Goal: Task Accomplishment & Management: Use online tool/utility

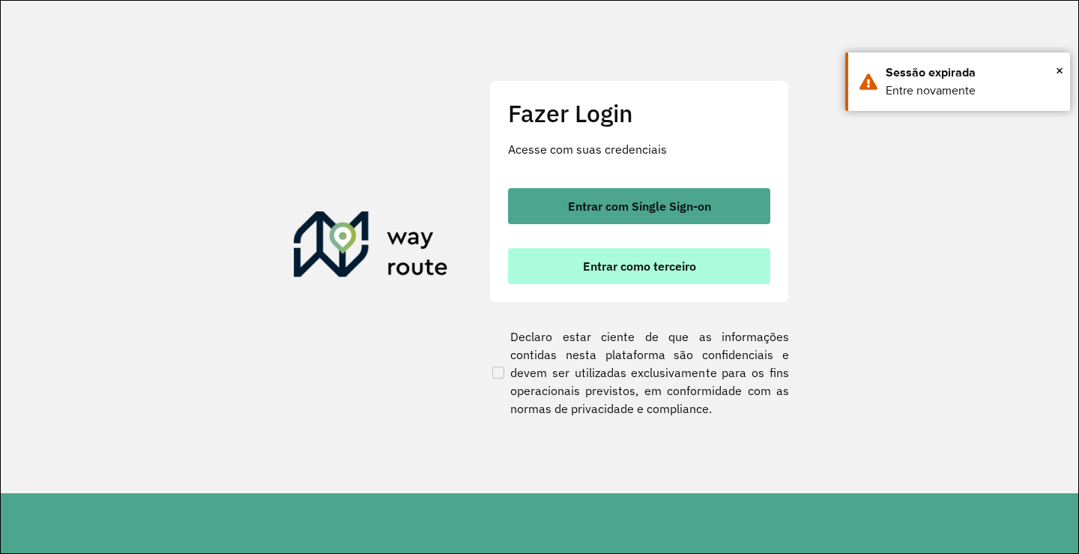
click at [635, 268] on span "Entrar como terceiro" at bounding box center [639, 266] width 113 height 12
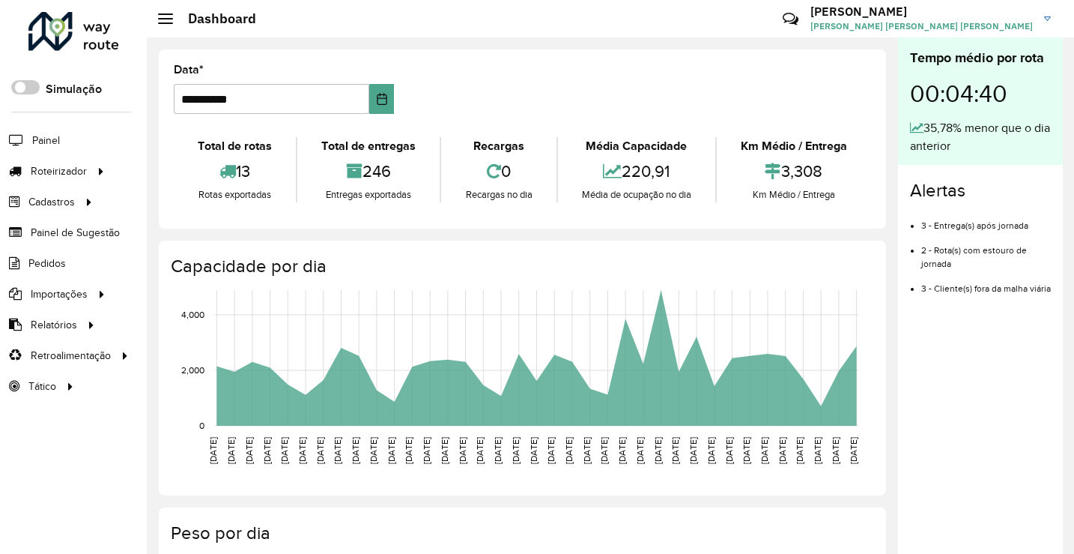
click at [590, 69] on formly-group "**********" at bounding box center [523, 94] width 716 height 61
click at [197, 172] on span "Entregas" at bounding box center [191, 171] width 43 height 16
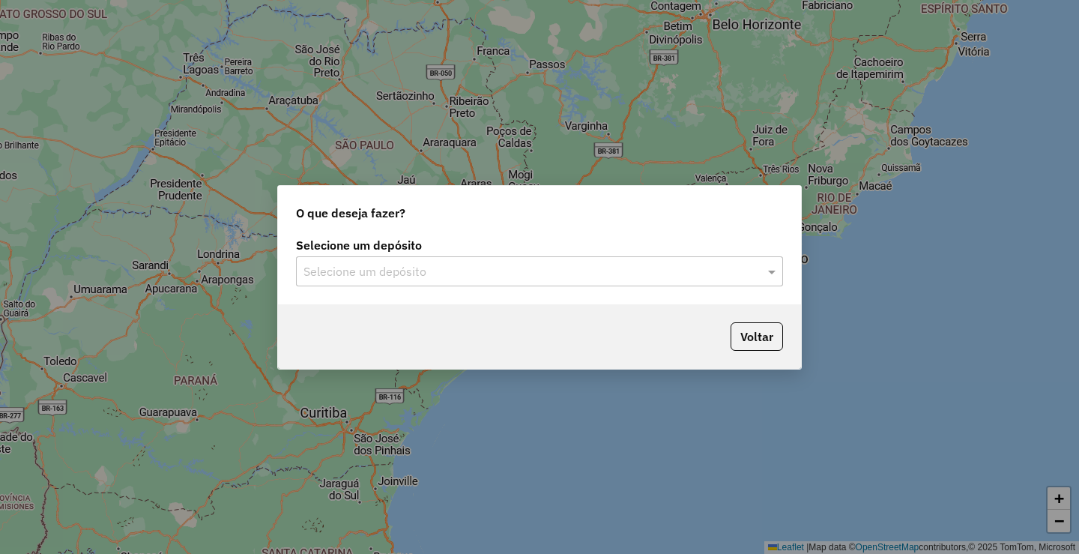
click at [480, 279] on input "text" at bounding box center [524, 272] width 442 height 18
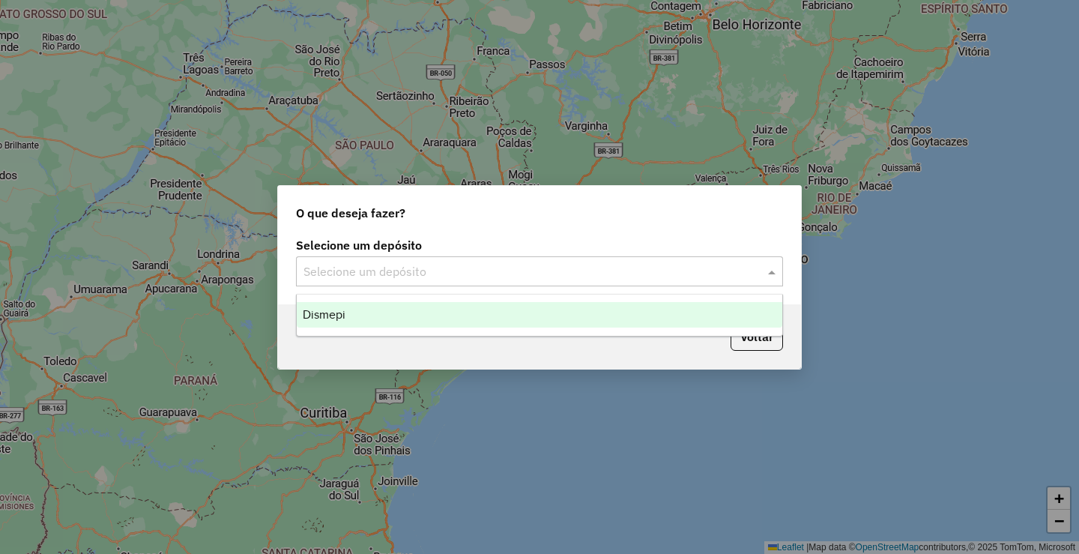
click at [319, 309] on span "Dismepi" at bounding box center [324, 314] width 43 height 13
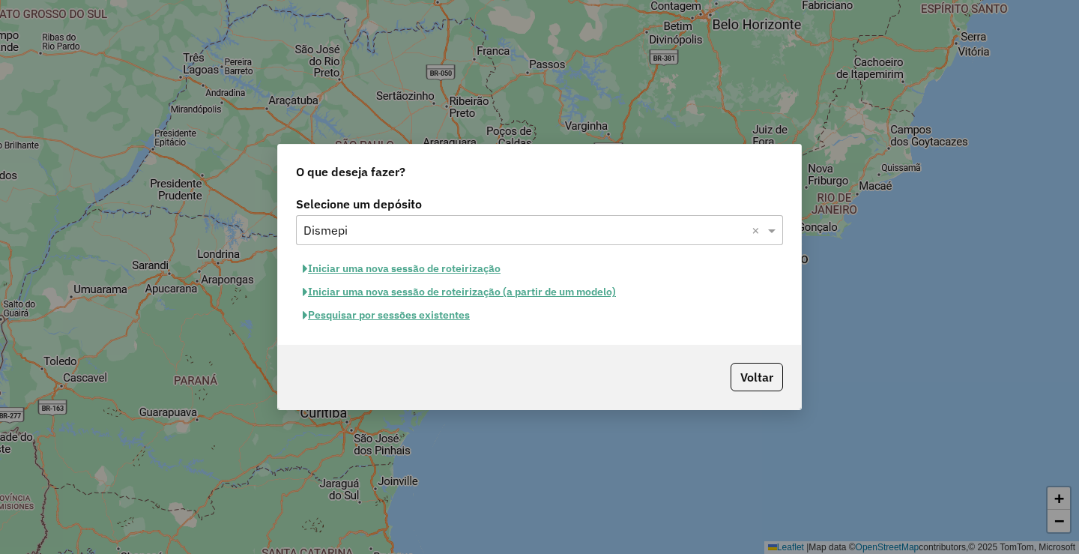
click at [375, 315] on button "Pesquisar por sessões existentes" at bounding box center [386, 314] width 181 height 23
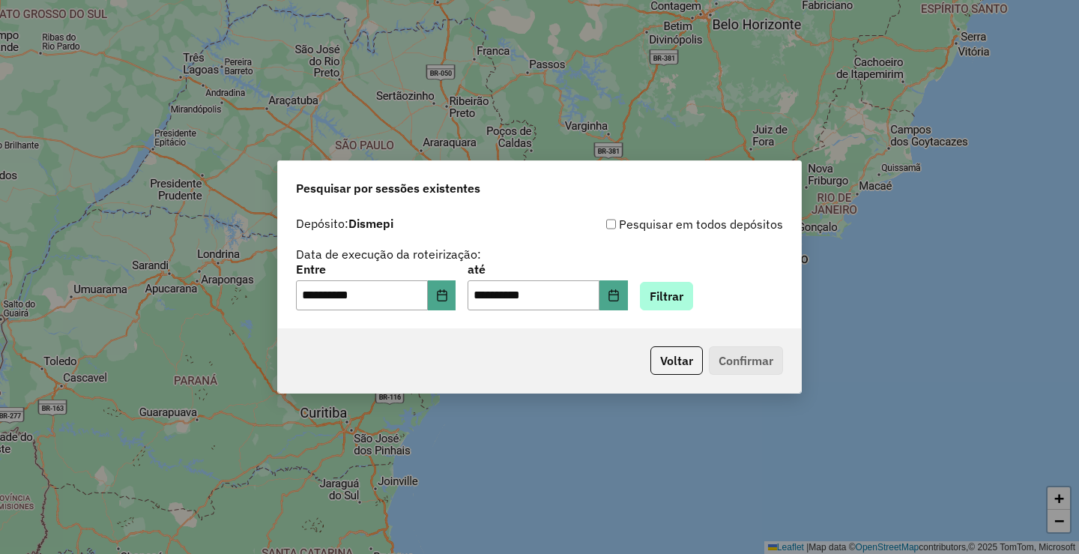
drag, startPoint x: 717, startPoint y: 289, endPoint x: 687, endPoint y: 295, distance: 30.6
click at [710, 291] on div "**********" at bounding box center [539, 287] width 487 height 46
click at [674, 296] on button "Filtrar" at bounding box center [666, 296] width 53 height 28
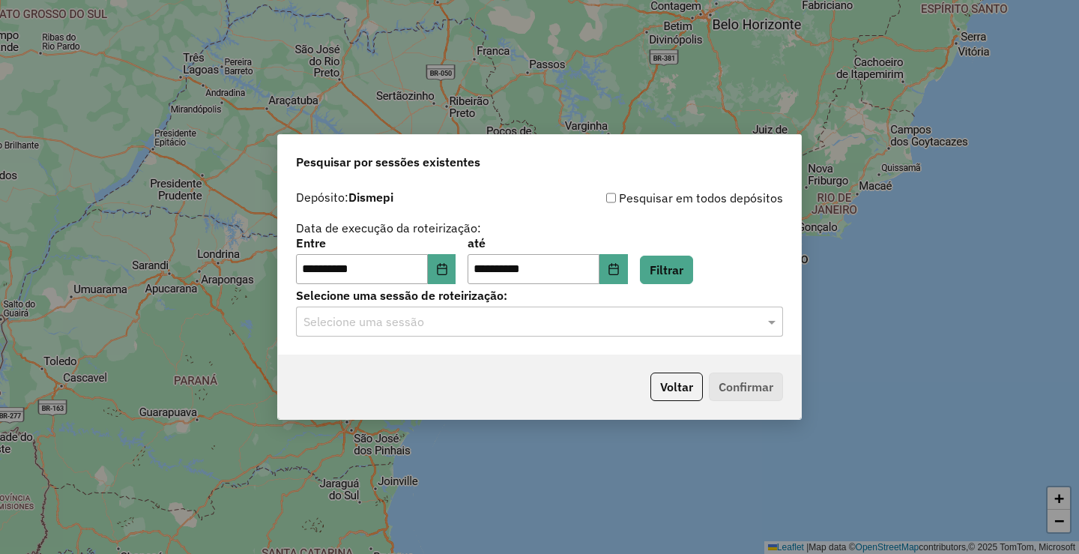
click at [370, 317] on input "text" at bounding box center [524, 322] width 442 height 18
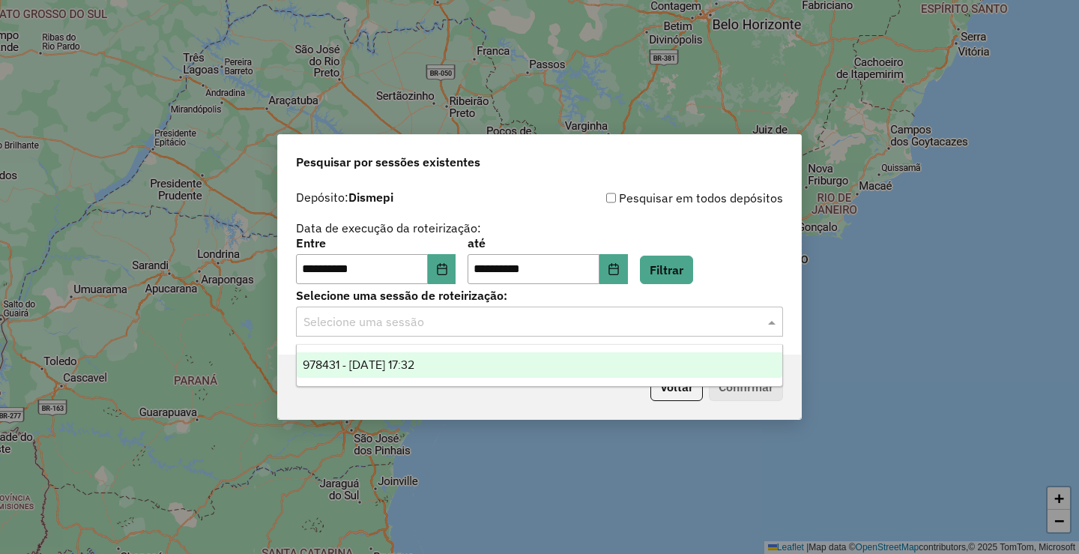
drag, startPoint x: 396, startPoint y: 370, endPoint x: 653, endPoint y: 355, distance: 257.4
click at [396, 370] on span "978431 - [DATE] 17:32" at bounding box center [359, 364] width 112 height 13
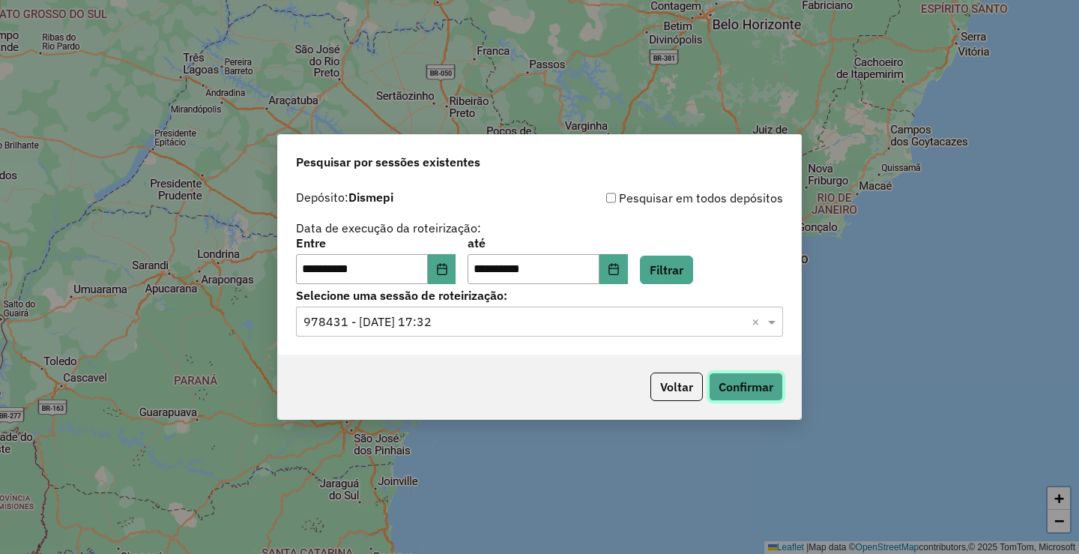
click at [752, 393] on button "Confirmar" at bounding box center [746, 386] width 74 height 28
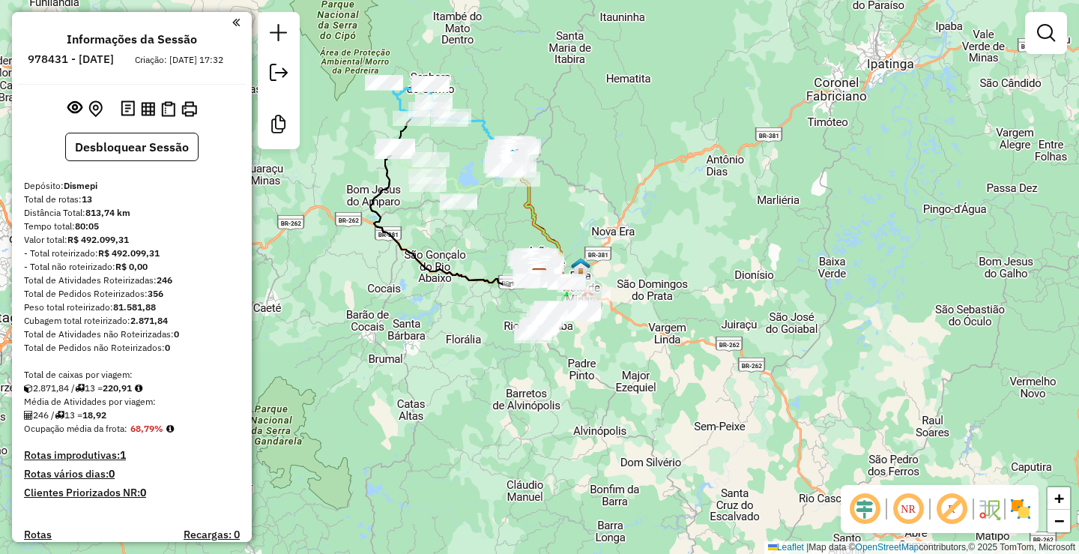
click at [591, 137] on div "Janela de atendimento Grade de atendimento Capacidade Transportadoras Veículos …" at bounding box center [539, 277] width 1079 height 554
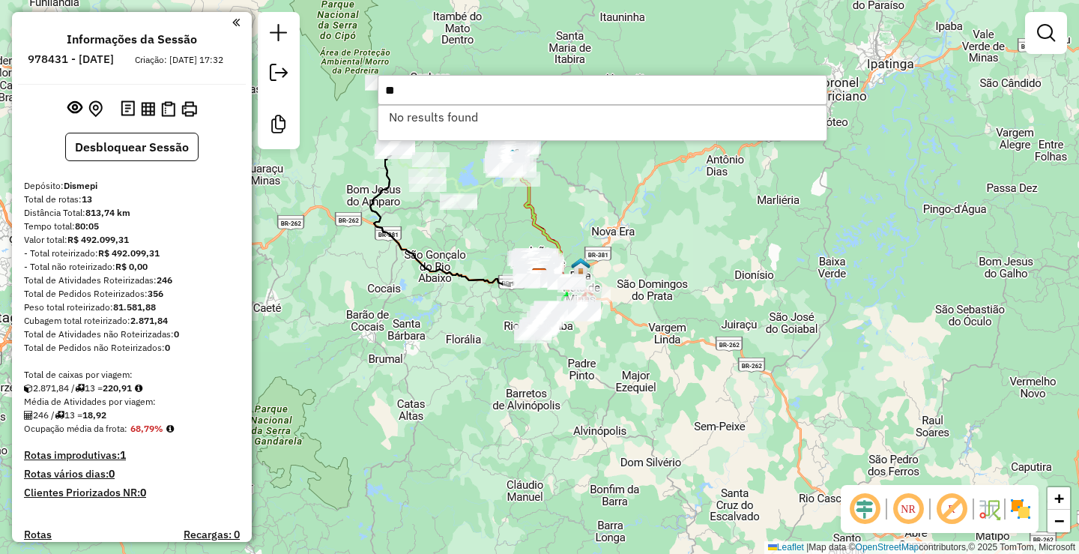
type input "*"
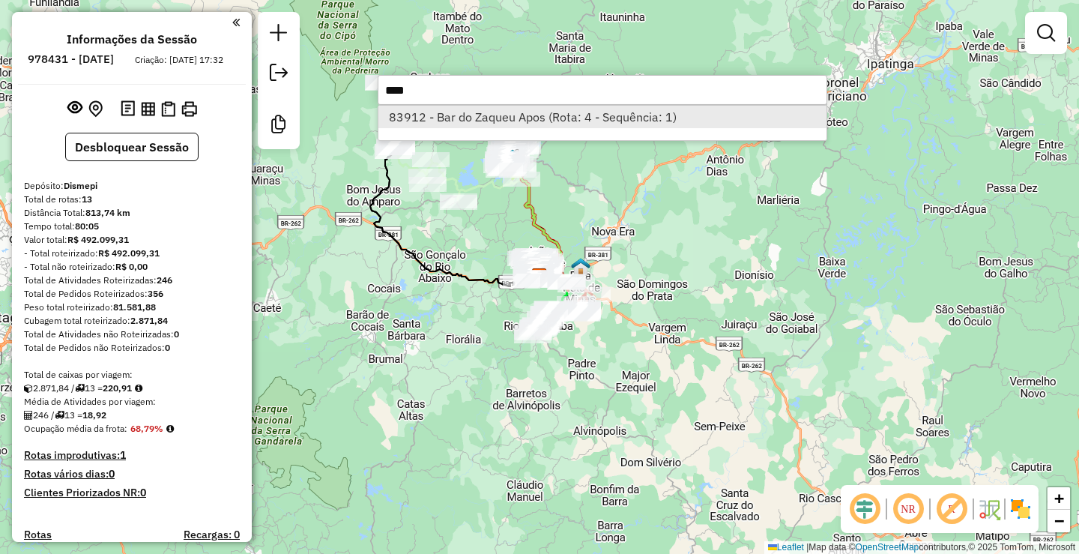
type input "****"
click at [517, 127] on li "83912 - Bar do Zaqueu Apos (Rota: 4 - Sequência: 1)" at bounding box center [602, 117] width 448 height 22
select select "**********"
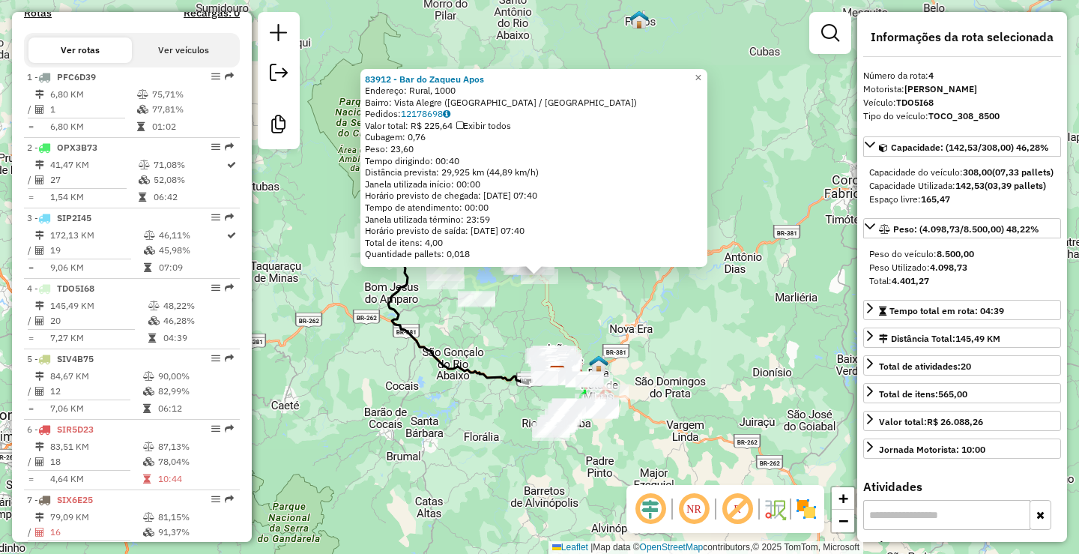
scroll to position [802, 0]
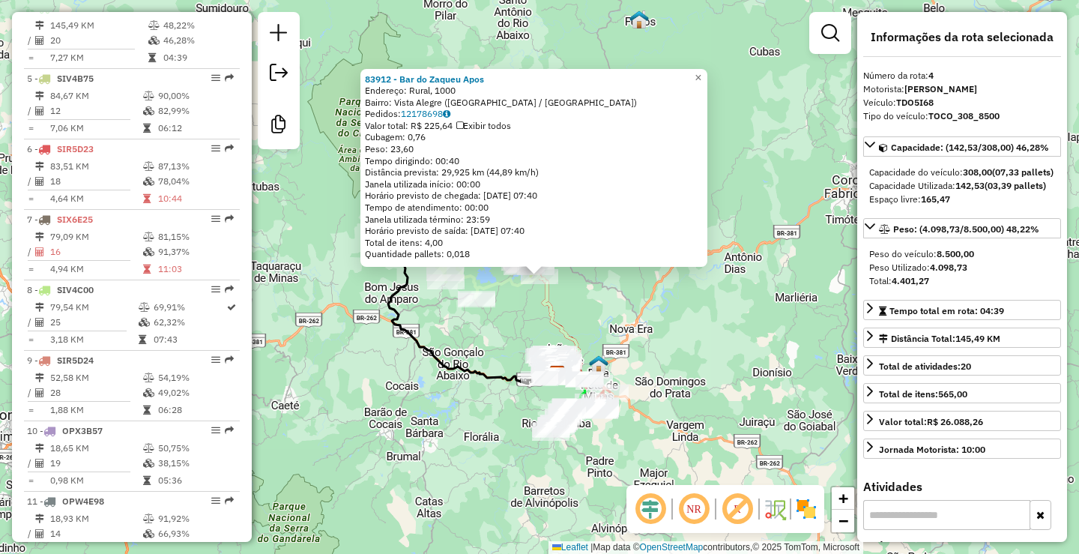
click at [590, 321] on div "83912 - Bar do Zaqueu Apos Endereço: Rural, 1000 Bairro: Vista Alegre (ITABIRA …" at bounding box center [539, 277] width 1079 height 554
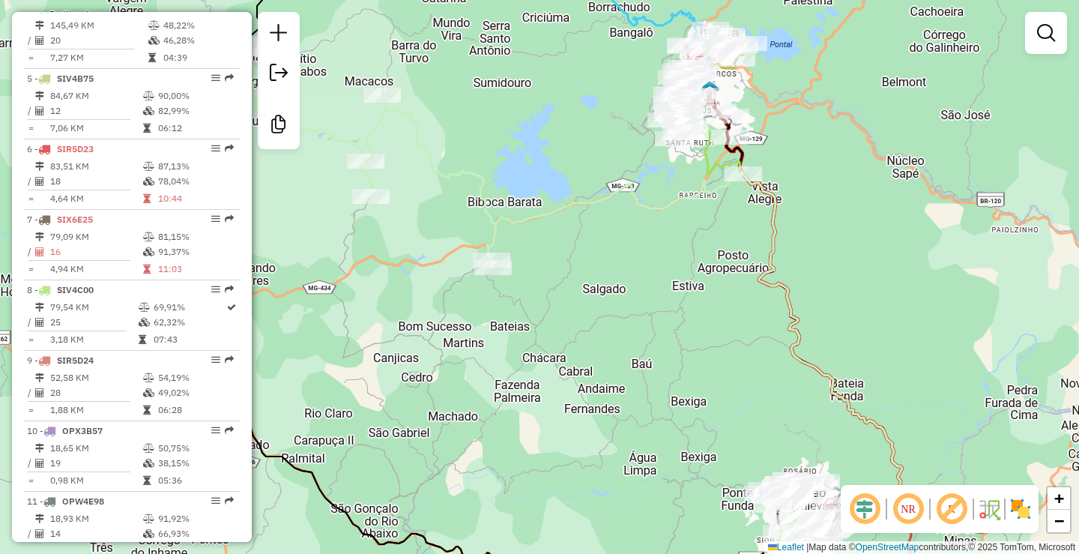
drag, startPoint x: 474, startPoint y: 295, endPoint x: 662, endPoint y: 258, distance: 192.3
click at [662, 258] on div "Janela de atendimento Grade de atendimento Capacidade Transportadoras Veículos …" at bounding box center [539, 277] width 1079 height 554
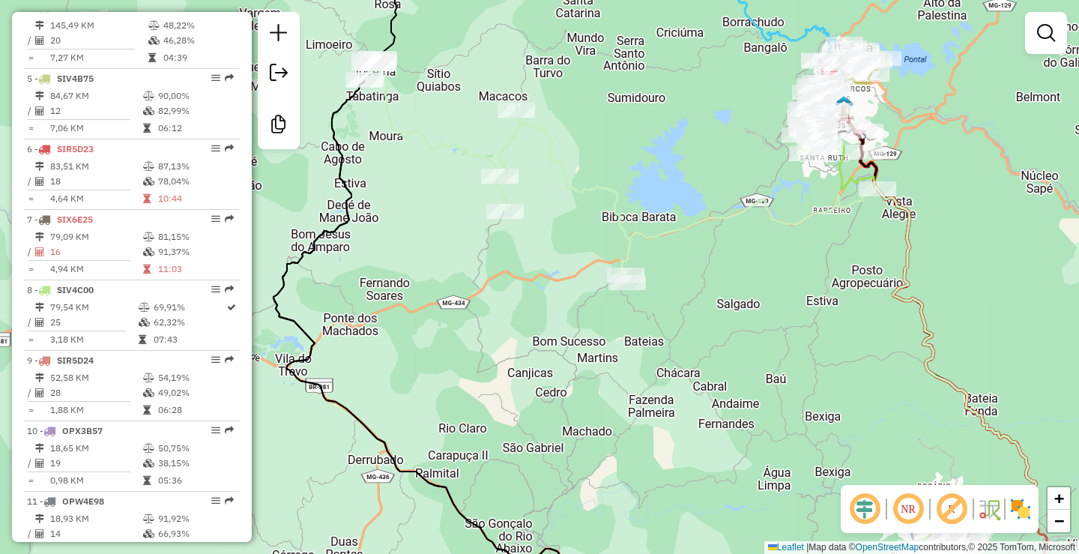
drag, startPoint x: 624, startPoint y: 229, endPoint x: 750, endPoint y: 233, distance: 125.9
click at [739, 243] on div "Janela de atendimento Grade de atendimento Capacidade Transportadoras Veículos …" at bounding box center [539, 277] width 1079 height 554
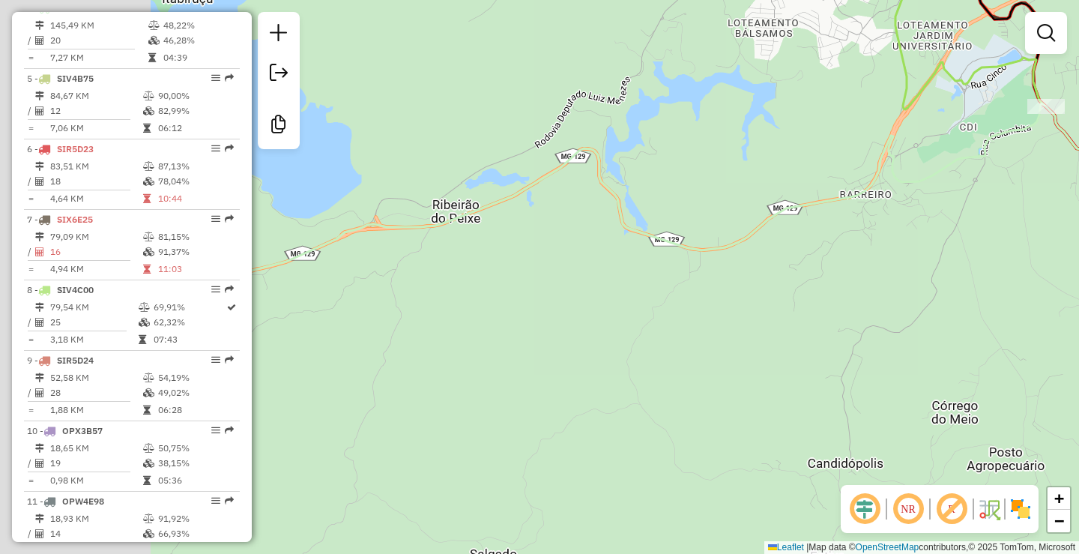
drag, startPoint x: 703, startPoint y: 383, endPoint x: 939, endPoint y: 252, distance: 269.6
click at [939, 252] on div "Janela de atendimento Grade de atendimento Capacidade Transportadoras Veículos …" at bounding box center [539, 277] width 1079 height 554
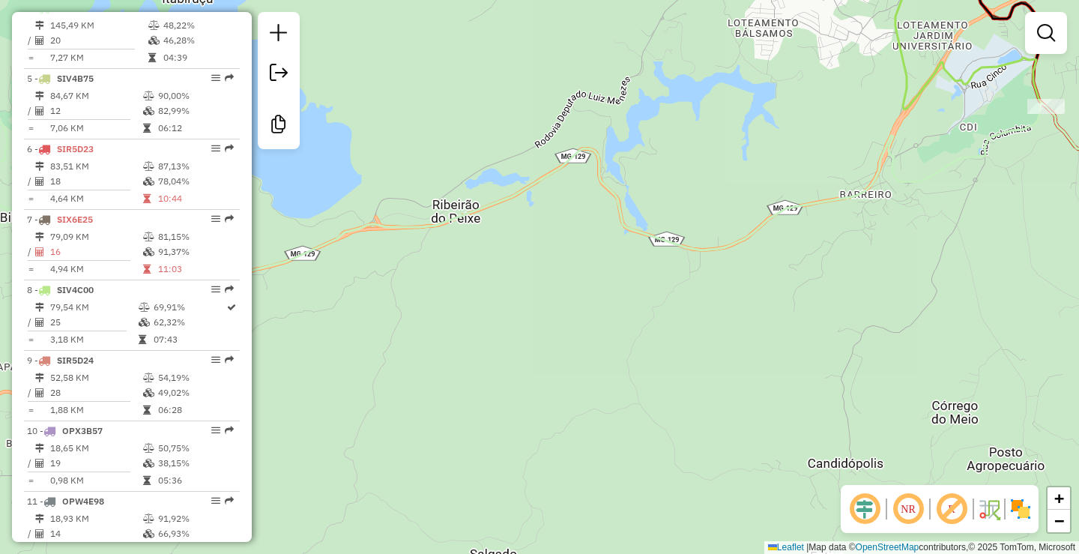
drag, startPoint x: 602, startPoint y: 351, endPoint x: 1014, endPoint y: 224, distance: 430.4
click at [1014, 224] on div "Janela de atendimento Grade de atendimento Capacidade Transportadoras Veículos …" at bounding box center [539, 277] width 1079 height 554
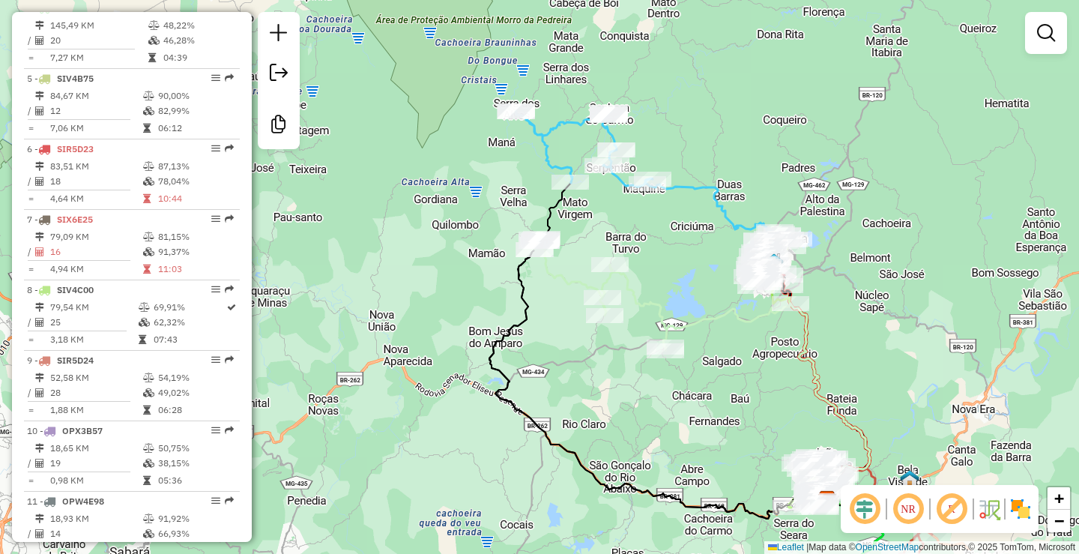
drag, startPoint x: 644, startPoint y: 266, endPoint x: 688, endPoint y: 283, distance: 47.4
click at [688, 283] on div "Janela de atendimento Grade de atendimento Capacidade Transportadoras Veículos …" at bounding box center [539, 277] width 1079 height 554
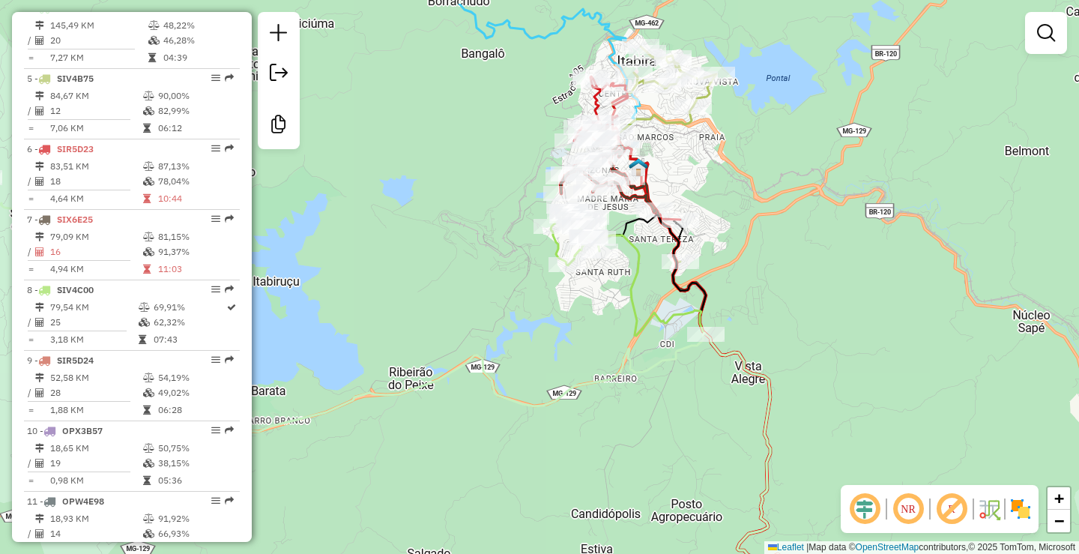
drag, startPoint x: 676, startPoint y: 148, endPoint x: 741, endPoint y: 202, distance: 85.1
click at [741, 202] on div "Janela de atendimento Grade de atendimento Capacidade Transportadoras Veículos …" at bounding box center [539, 277] width 1079 height 554
select select "**********"
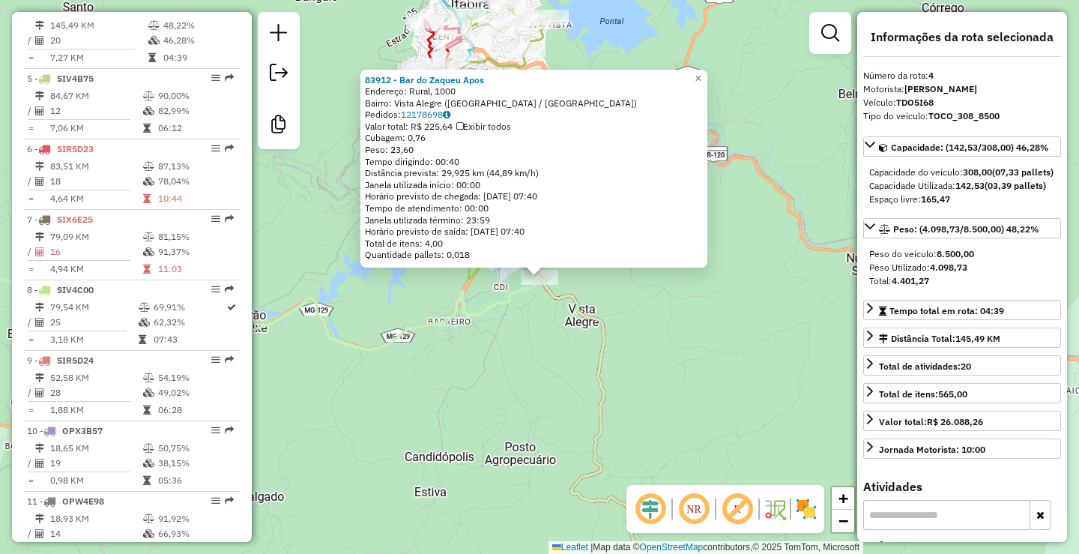
click at [707, 363] on div "83912 - Bar do Zaqueu Apos Endereço: Rural, 1000 Bairro: Vista Alegre (ITABIRA …" at bounding box center [539, 277] width 1079 height 554
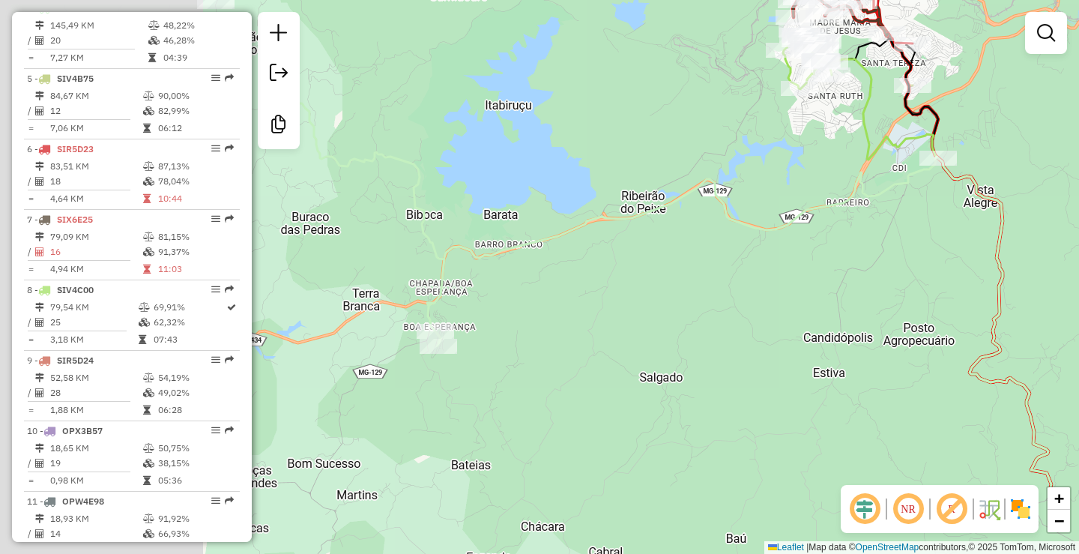
drag, startPoint x: 704, startPoint y: 363, endPoint x: 1102, endPoint y: 244, distance: 416.0
click at [1078, 244] on html "Aguarde... Pop-up bloqueado! Seu navegador bloqueou automáticamente a abertura …" at bounding box center [539, 277] width 1079 height 554
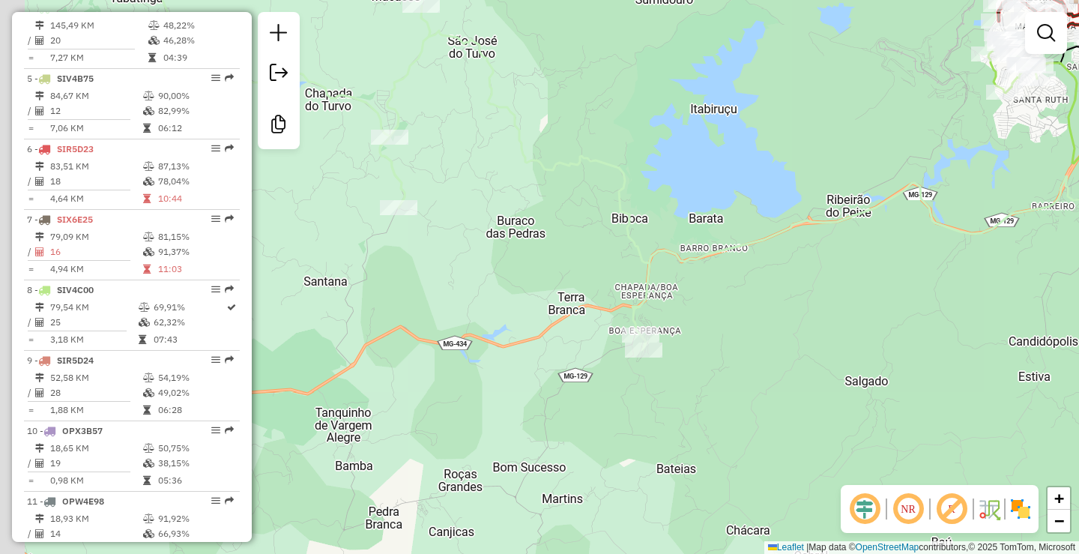
drag, startPoint x: 697, startPoint y: 271, endPoint x: 902, endPoint y: 275, distance: 205.3
click at [902, 275] on div "Janela de atendimento Grade de atendimento Capacidade Transportadoras Veículos …" at bounding box center [539, 277] width 1079 height 554
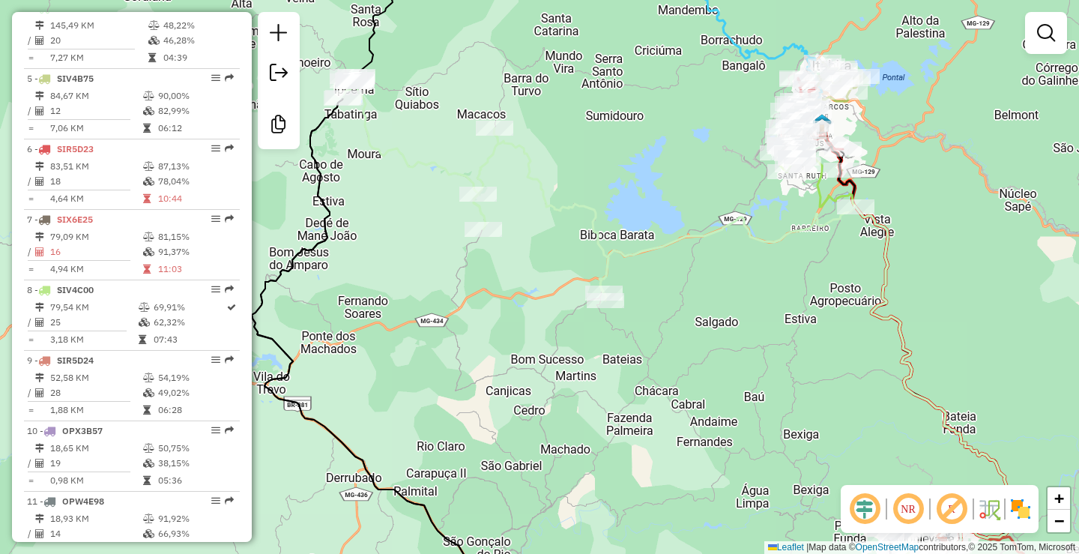
drag, startPoint x: 789, startPoint y: 229, endPoint x: 777, endPoint y: 246, distance: 21.0
click at [777, 246] on icon at bounding box center [599, 188] width 512 height 224
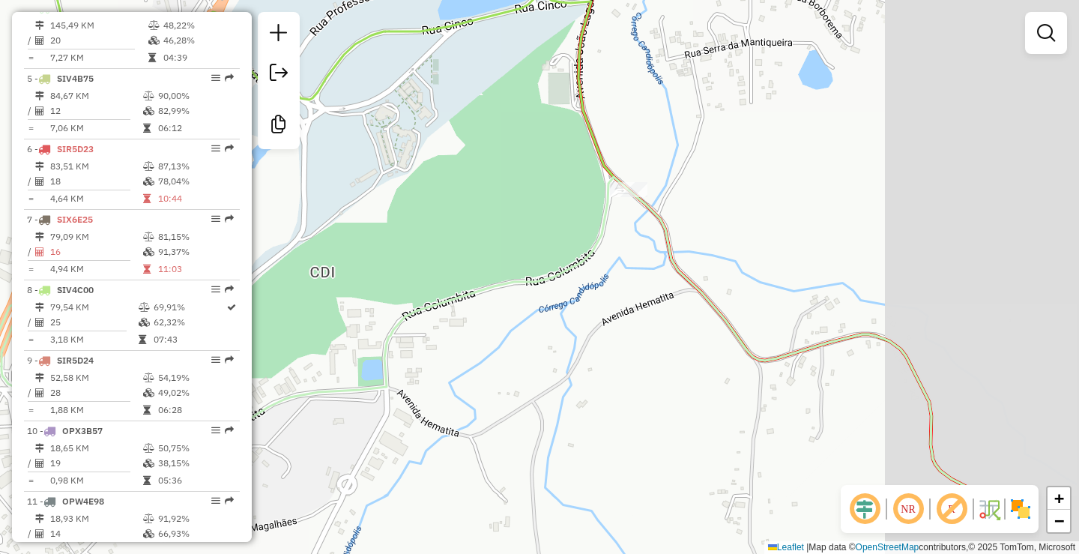
drag, startPoint x: 834, startPoint y: 217, endPoint x: 635, endPoint y: 249, distance: 201.9
click at [635, 249] on div "Janela de atendimento Grade de atendimento Capacidade Transportadoras Veículos …" at bounding box center [539, 277] width 1079 height 554
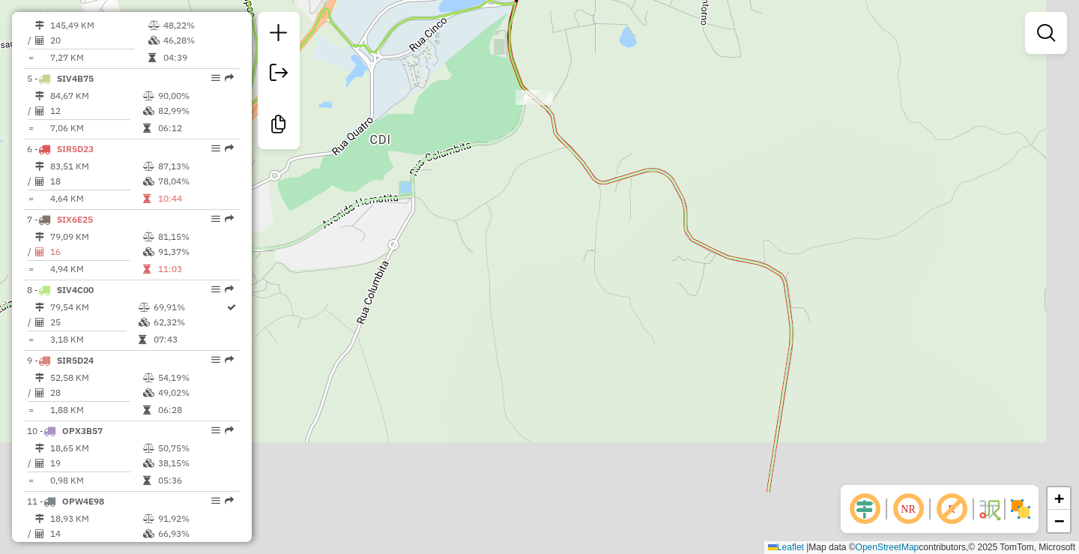
drag, startPoint x: 721, startPoint y: 164, endPoint x: 610, endPoint y: 31, distance: 173.4
click at [610, 31] on div "Janela de atendimento Grade de atendimento Capacidade Transportadoras Veículos …" at bounding box center [539, 277] width 1079 height 554
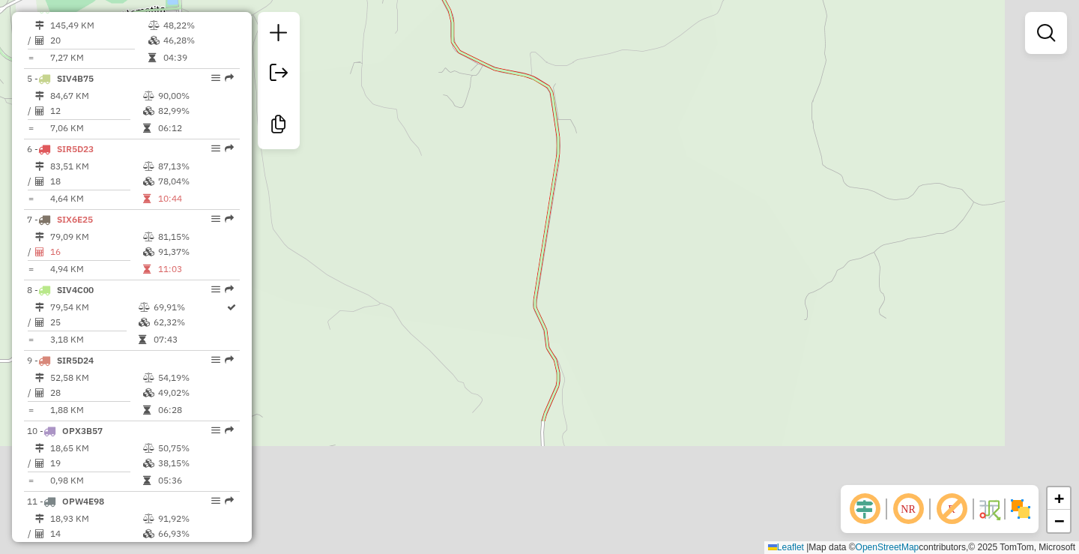
drag, startPoint x: 674, startPoint y: 283, endPoint x: 466, endPoint y: 117, distance: 266.5
click at [466, 117] on div "Janela de atendimento Grade de atendimento Capacidade Transportadoras Veículos …" at bounding box center [539, 277] width 1079 height 554
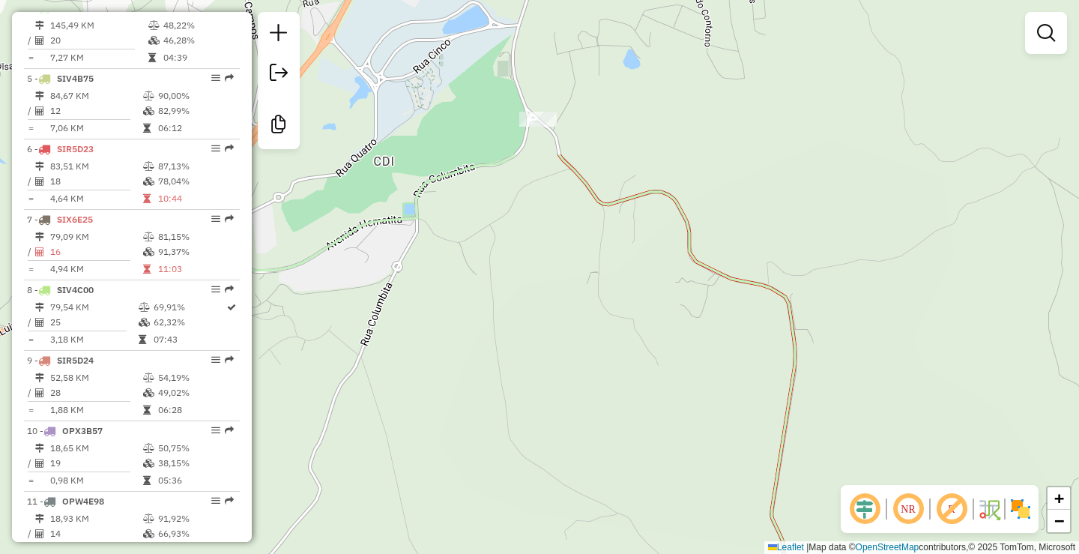
drag, startPoint x: 488, startPoint y: 136, endPoint x: 693, endPoint y: 282, distance: 251.8
click at [712, 327] on div "Janela de atendimento Grade de atendimento Capacidade Transportadoras Veículos …" at bounding box center [539, 277] width 1079 height 554
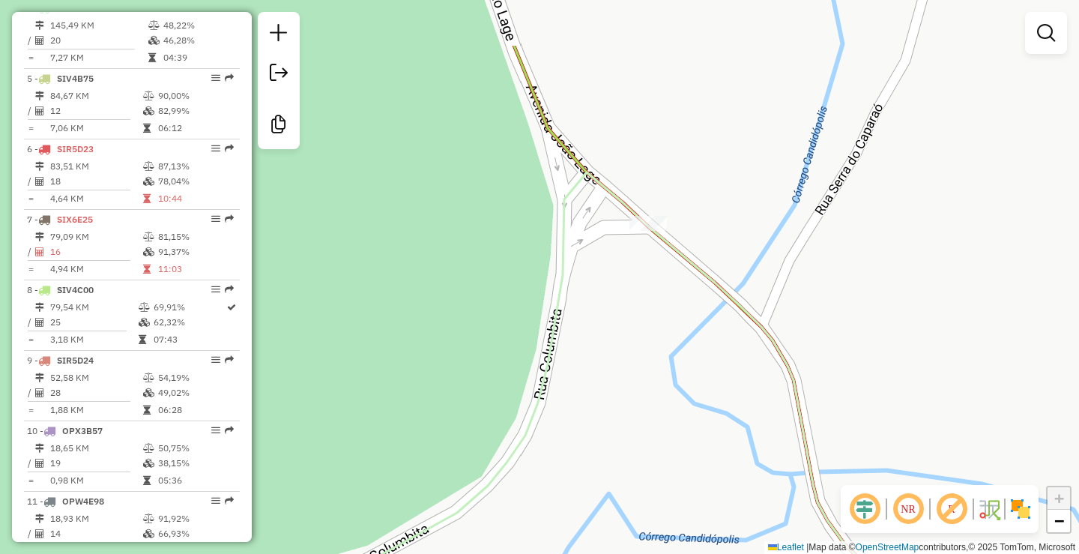
drag, startPoint x: 634, startPoint y: 130, endPoint x: 680, endPoint y: 194, distance: 79.0
click at [680, 194] on div "Janela de atendimento Grade de atendimento Capacidade Transportadoras Veículos …" at bounding box center [539, 277] width 1079 height 554
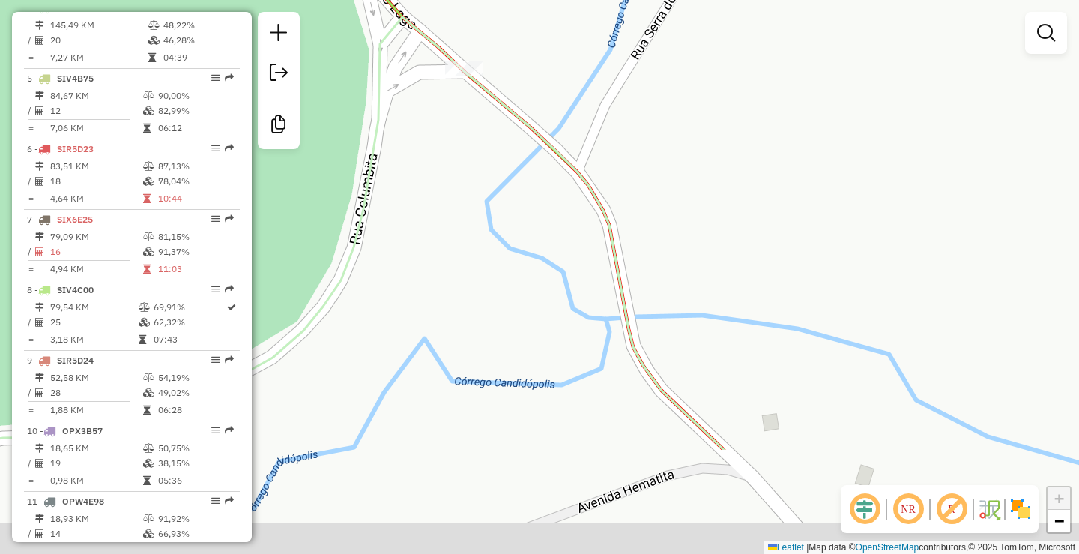
drag, startPoint x: 769, startPoint y: 258, endPoint x: 581, endPoint y: 99, distance: 246.1
click at [581, 99] on div "Janela de atendimento Grade de atendimento Capacidade Transportadoras Veículos …" at bounding box center [539, 277] width 1079 height 554
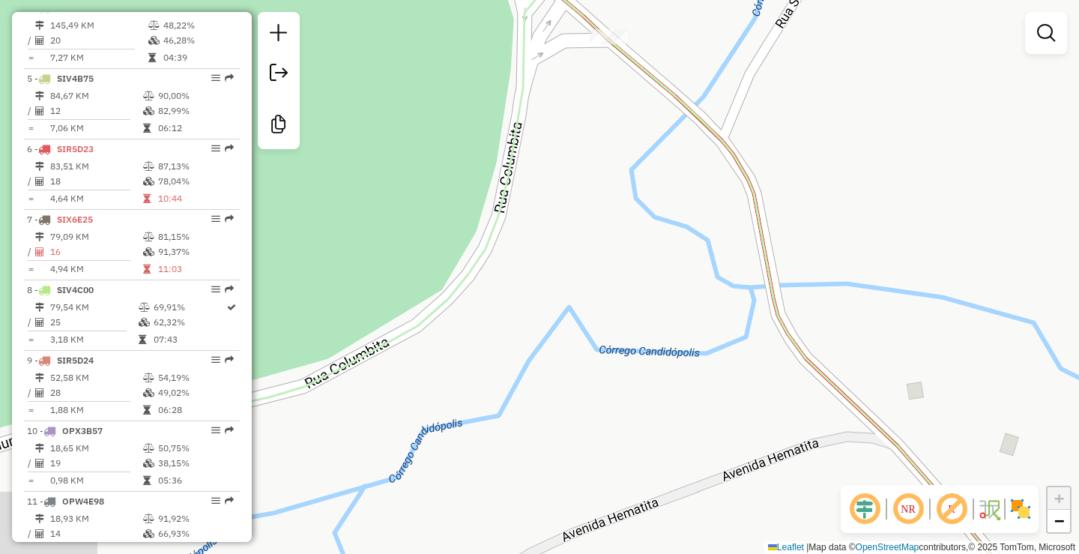
drag, startPoint x: 460, startPoint y: 148, endPoint x: 734, endPoint y: 66, distance: 286.3
click at [734, 66] on div "Janela de atendimento Grade de atendimento Capacidade Transportadoras Veículos …" at bounding box center [539, 277] width 1079 height 554
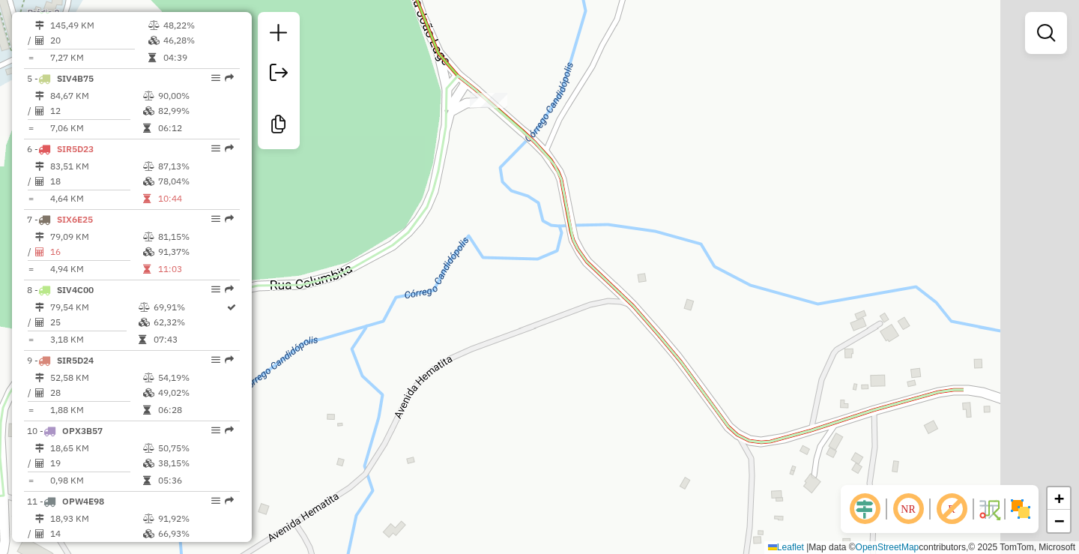
drag, startPoint x: 703, startPoint y: 145, endPoint x: 477, endPoint y: 143, distance: 225.5
click at [472, 137] on div "Janela de atendimento Grade de atendimento Capacidade Transportadoras Veículos …" at bounding box center [539, 277] width 1079 height 554
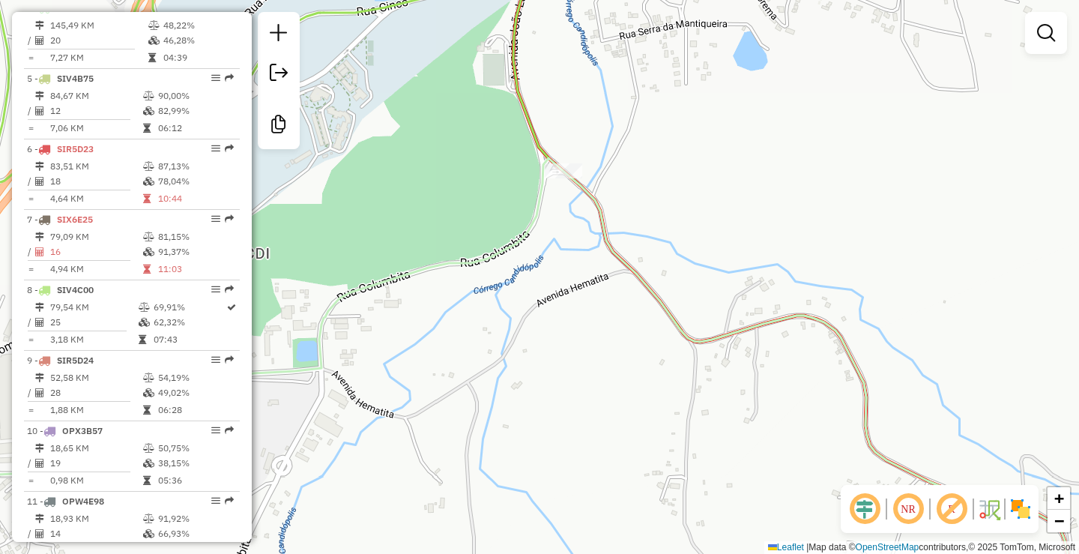
drag, startPoint x: 643, startPoint y: 142, endPoint x: 628, endPoint y: 181, distance: 42.4
click at [628, 181] on div "Janela de atendimento Grade de atendimento Capacidade Transportadoras Veículos …" at bounding box center [539, 277] width 1079 height 554
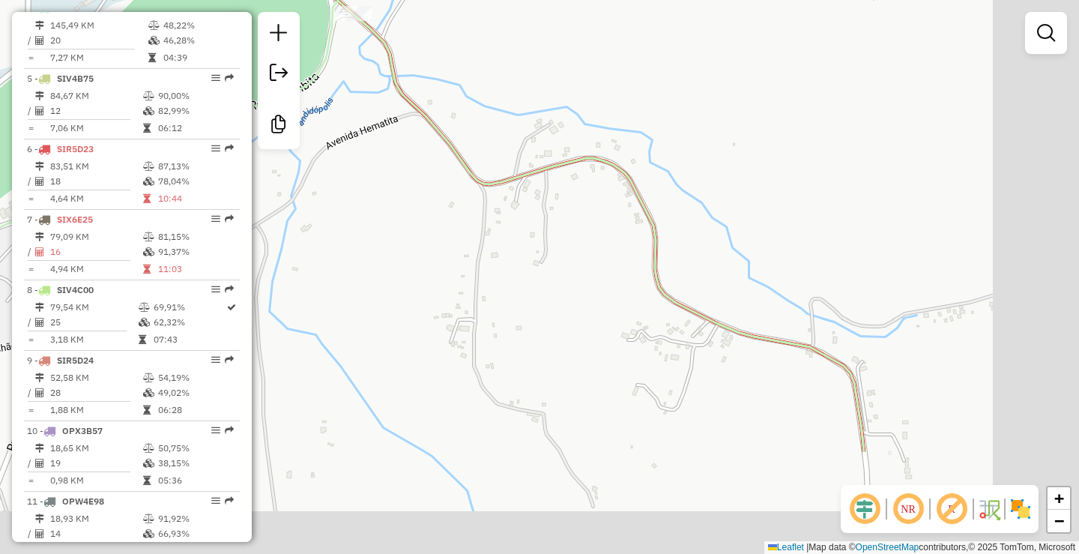
drag, startPoint x: 563, startPoint y: 119, endPoint x: 484, endPoint y: 70, distance: 93.6
click at [484, 70] on div "Janela de atendimento Grade de atendimento Capacidade Transportadoras Veículos …" at bounding box center [539, 277] width 1079 height 554
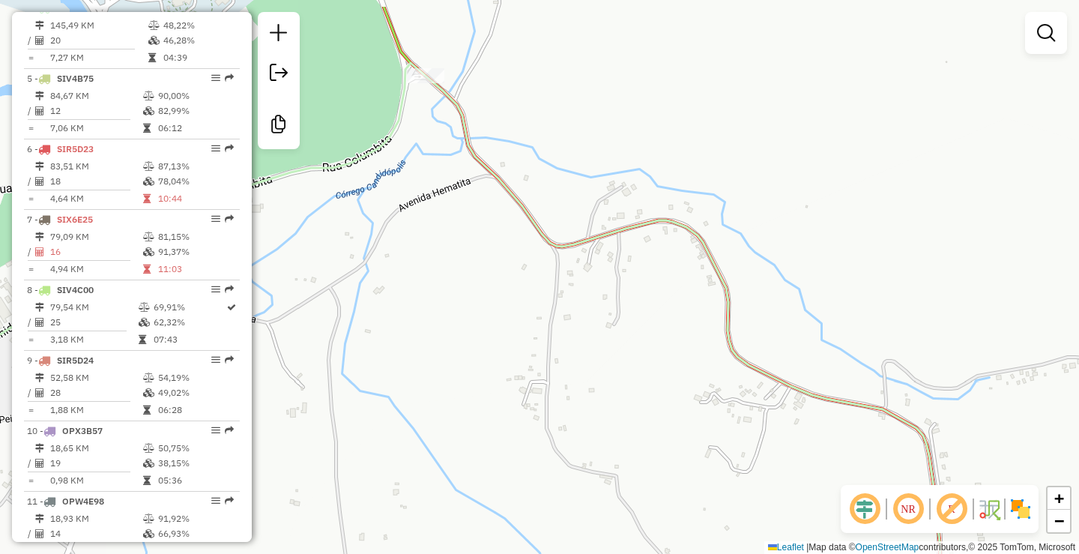
drag, startPoint x: 575, startPoint y: 267, endPoint x: 614, endPoint y: 305, distance: 54.6
click at [614, 305] on div "Janela de atendimento Grade de atendimento Capacidade Transportadoras Veículos …" at bounding box center [539, 277] width 1079 height 554
